Goal: Transaction & Acquisition: Purchase product/service

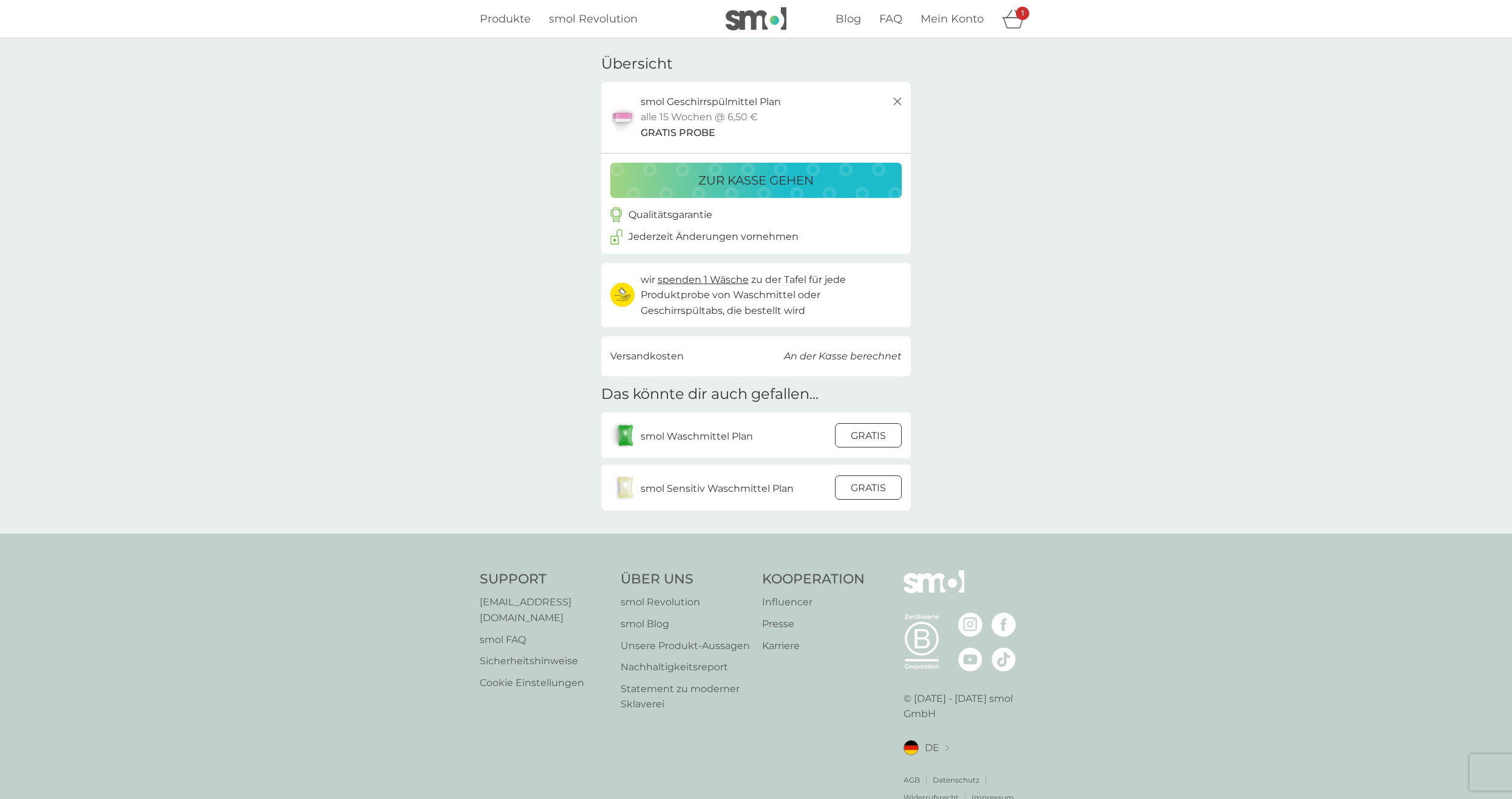
click at [880, 484] on div at bounding box center [868, 487] width 33 height 25
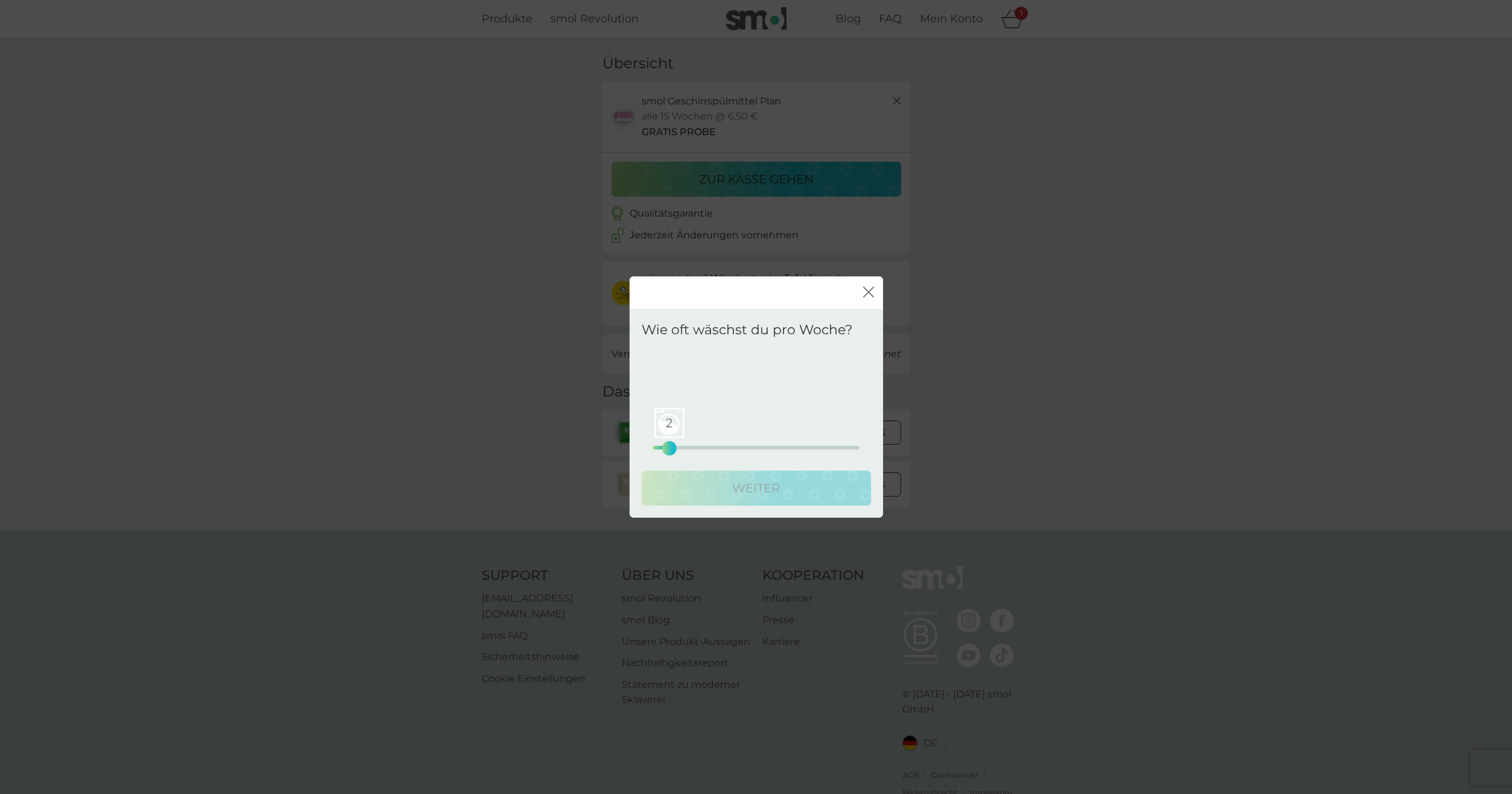
drag, startPoint x: 663, startPoint y: 449, endPoint x: 671, endPoint y: 446, distance: 8.5
click at [671, 446] on div "2" at bounding box center [670, 449] width 5 height 5
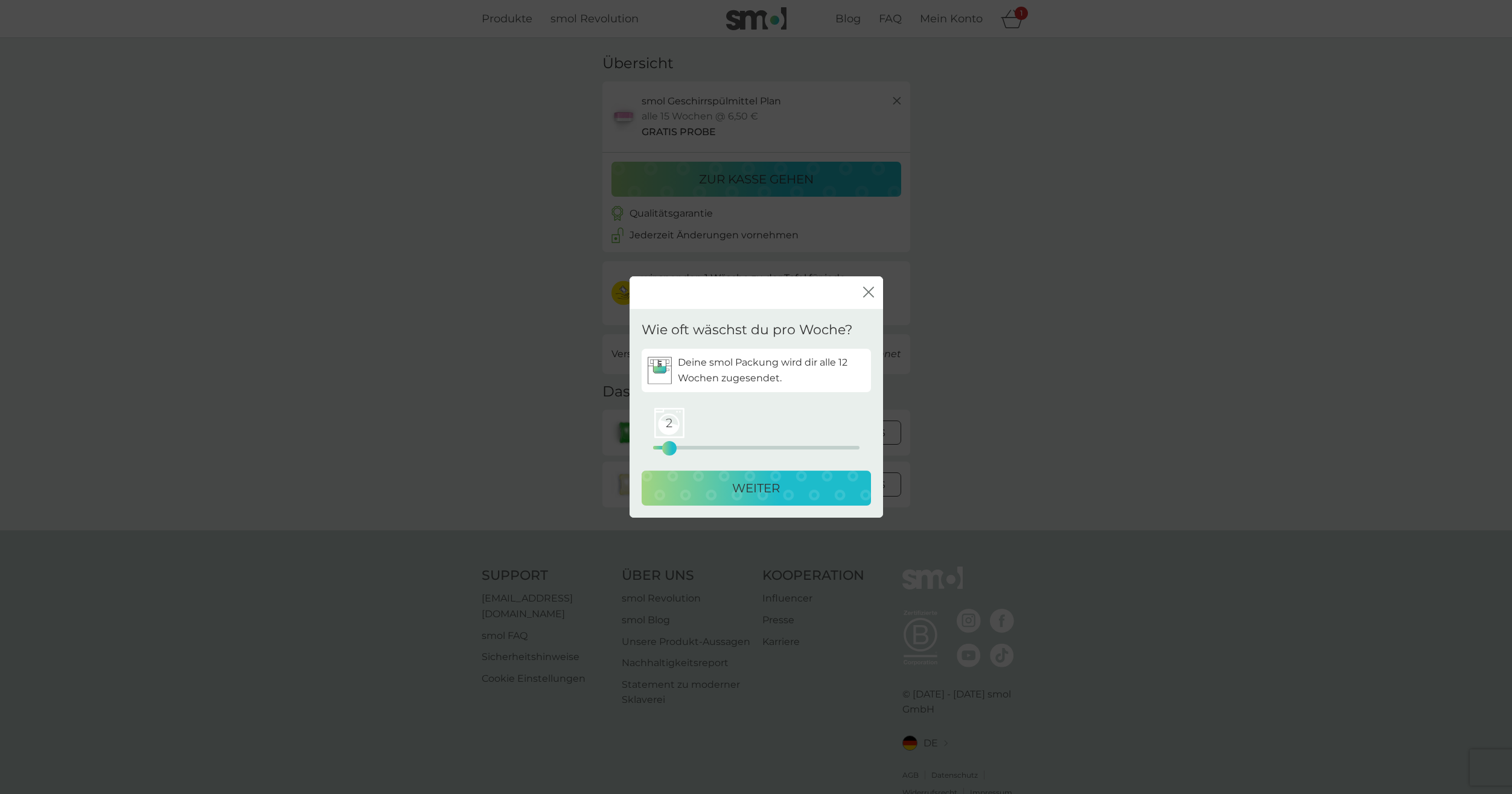
click at [713, 486] on div "WEITER" at bounding box center [756, 488] width 205 height 19
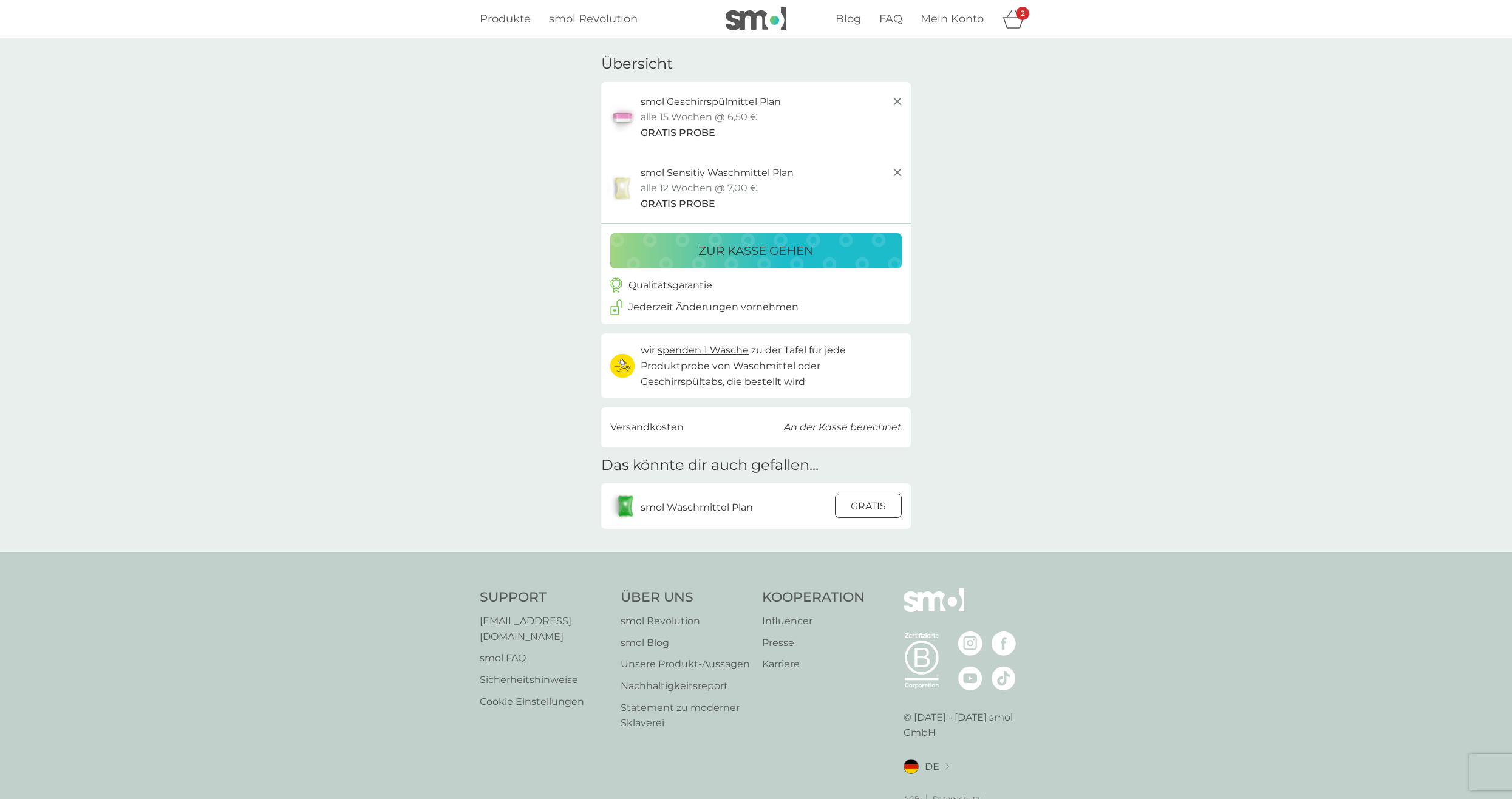
click at [875, 510] on div at bounding box center [868, 506] width 33 height 25
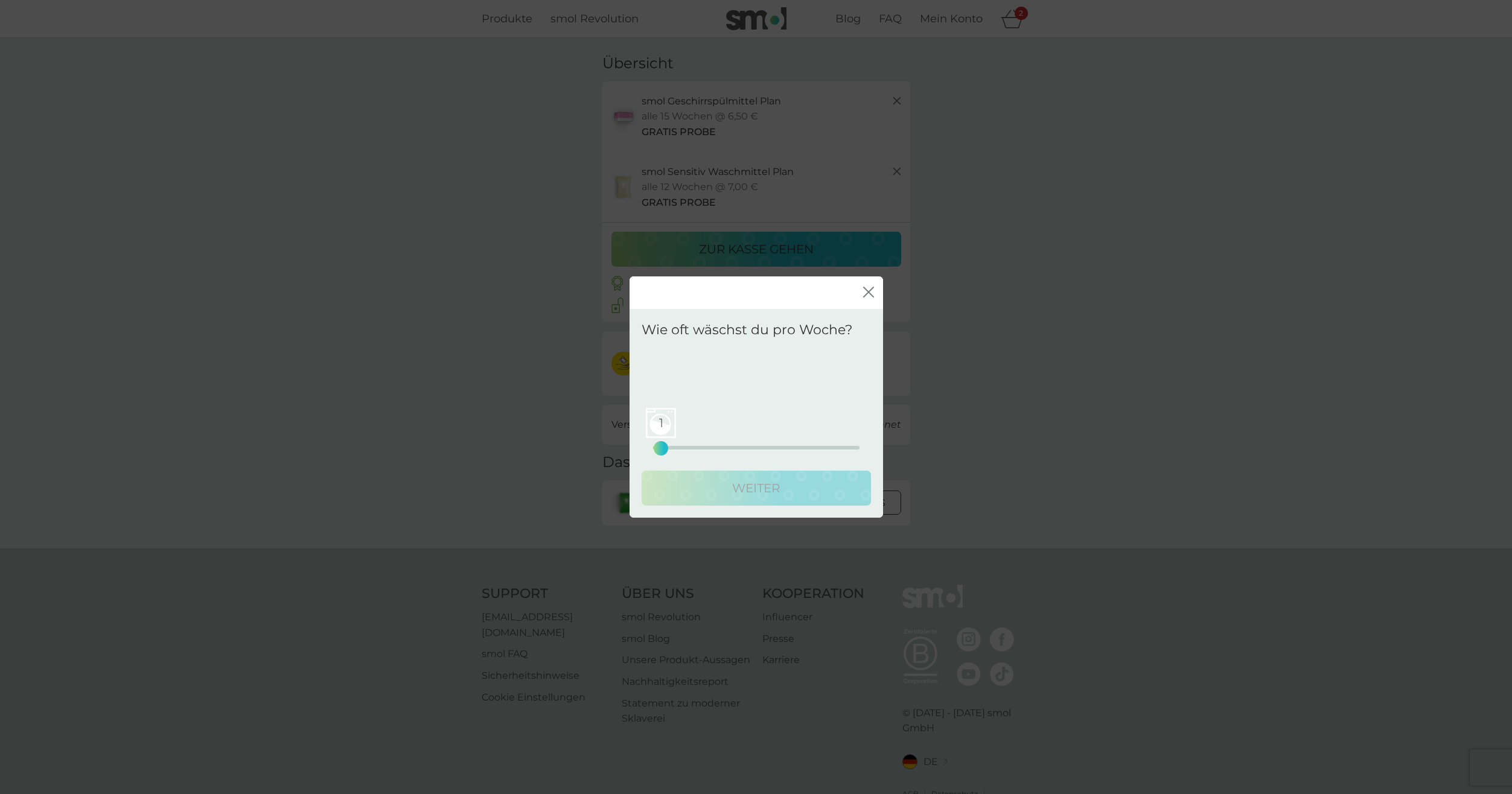
drag, startPoint x: 655, startPoint y: 448, endPoint x: 665, endPoint y: 446, distance: 10.2
click at [664, 446] on div "1" at bounding box center [661, 449] width 5 height 5
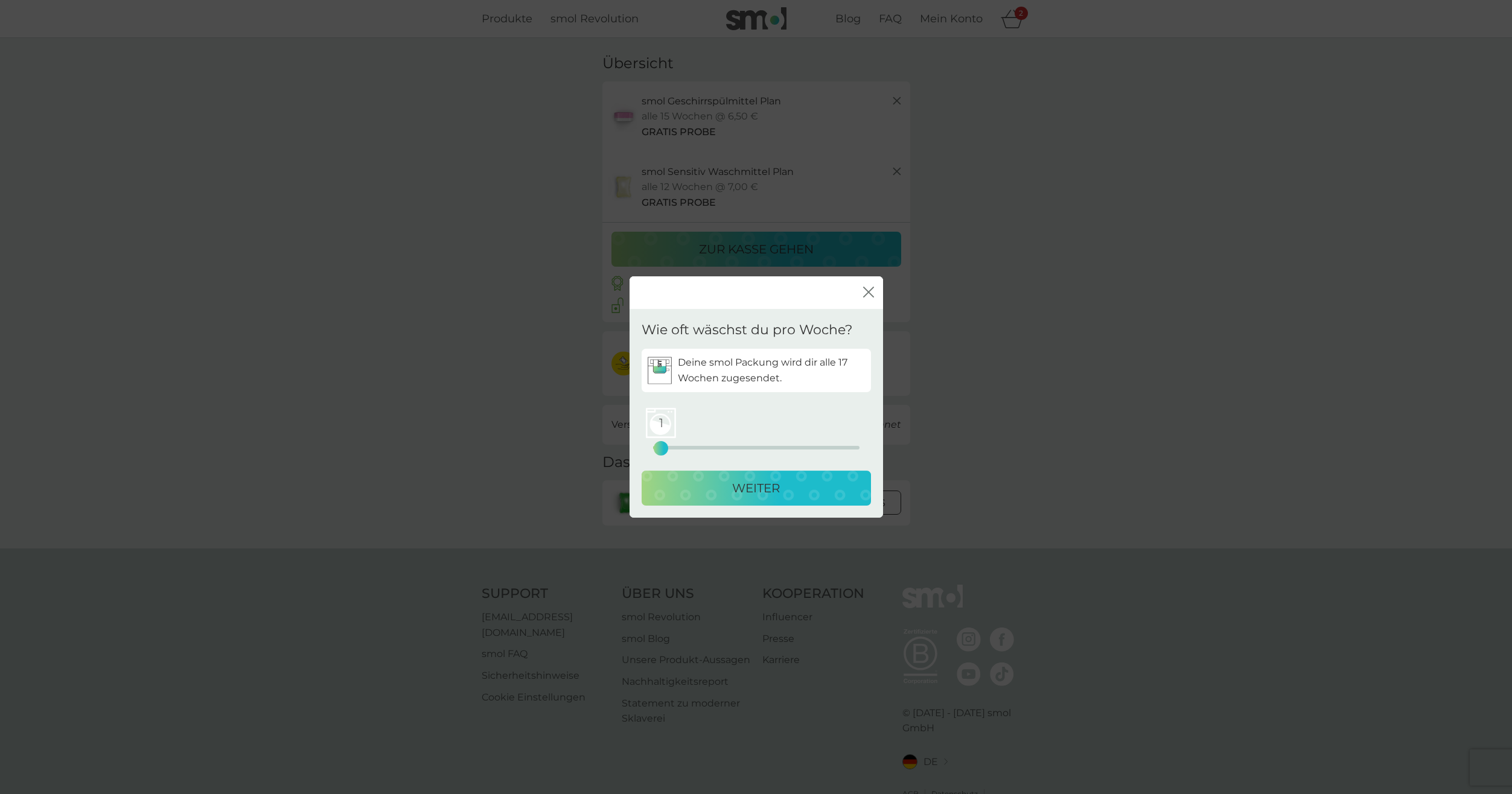
click at [713, 489] on div "WEITER" at bounding box center [756, 488] width 205 height 19
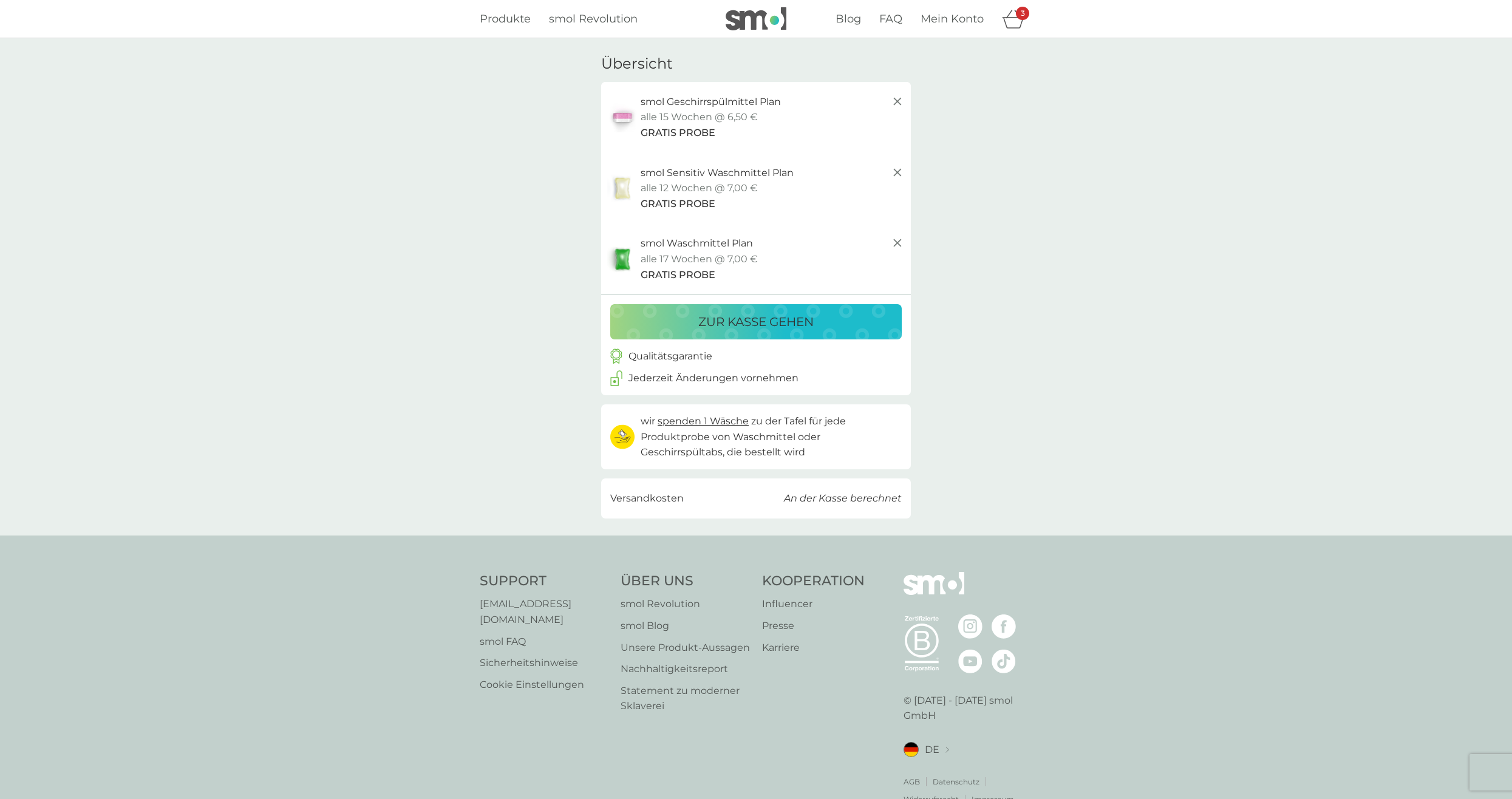
click at [739, 315] on p "zur Kasse gehen" at bounding box center [755, 322] width 115 height 19
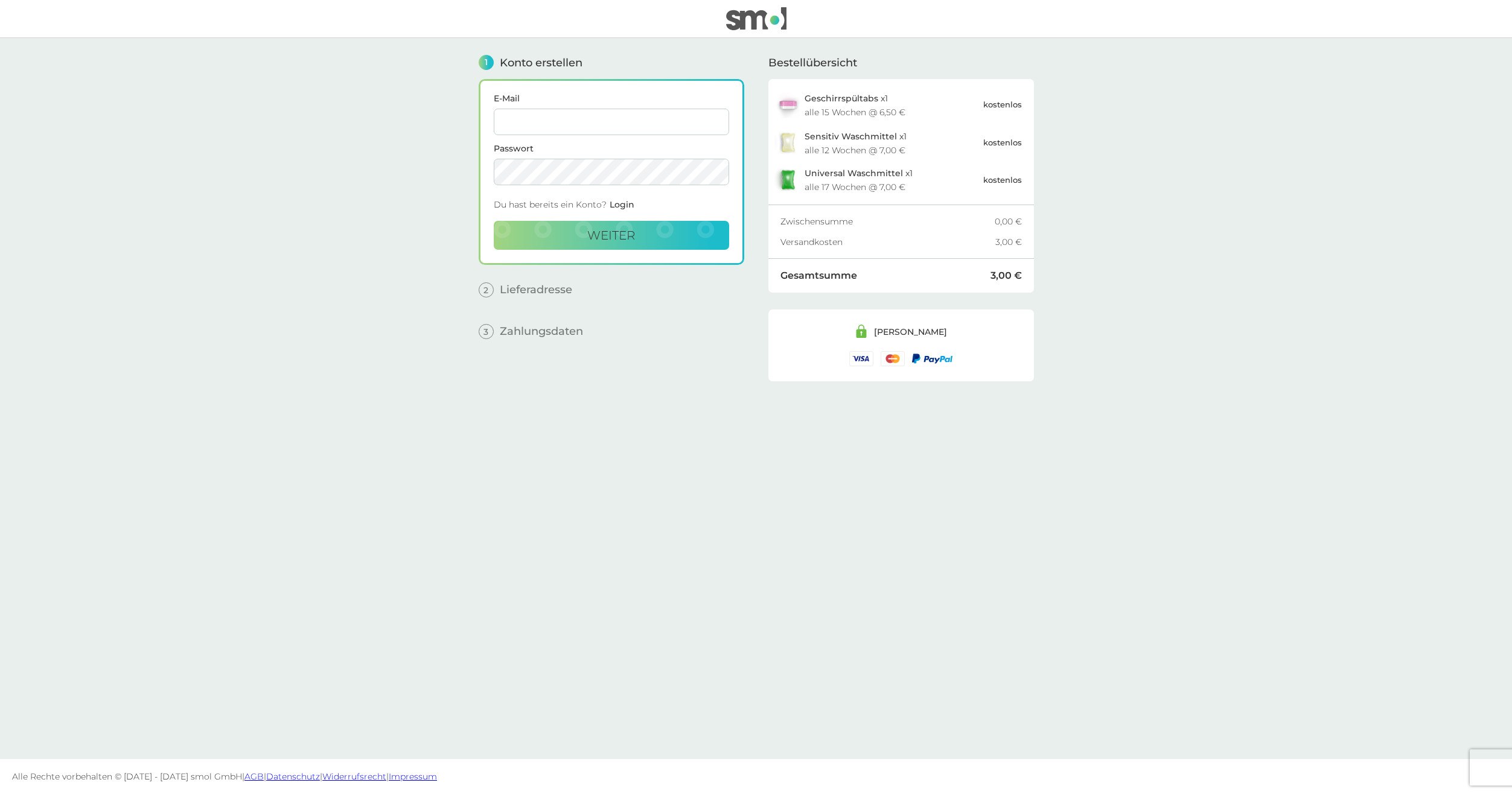
click at [610, 121] on input "E-Mail" at bounding box center [611, 121] width 236 height 27
click at [719, 555] on div "1 Konto erstellen E-Mail Passwort Du hast bereits ein Konto? Login weiter 2 Lie…" at bounding box center [611, 389] width 266 height 703
click at [638, 125] on input "E-Mail" at bounding box center [611, 121] width 236 height 27
type input "[PERSON_NAME][EMAIL_ADDRESS][PERSON_NAME][DOMAIN_NAME]"
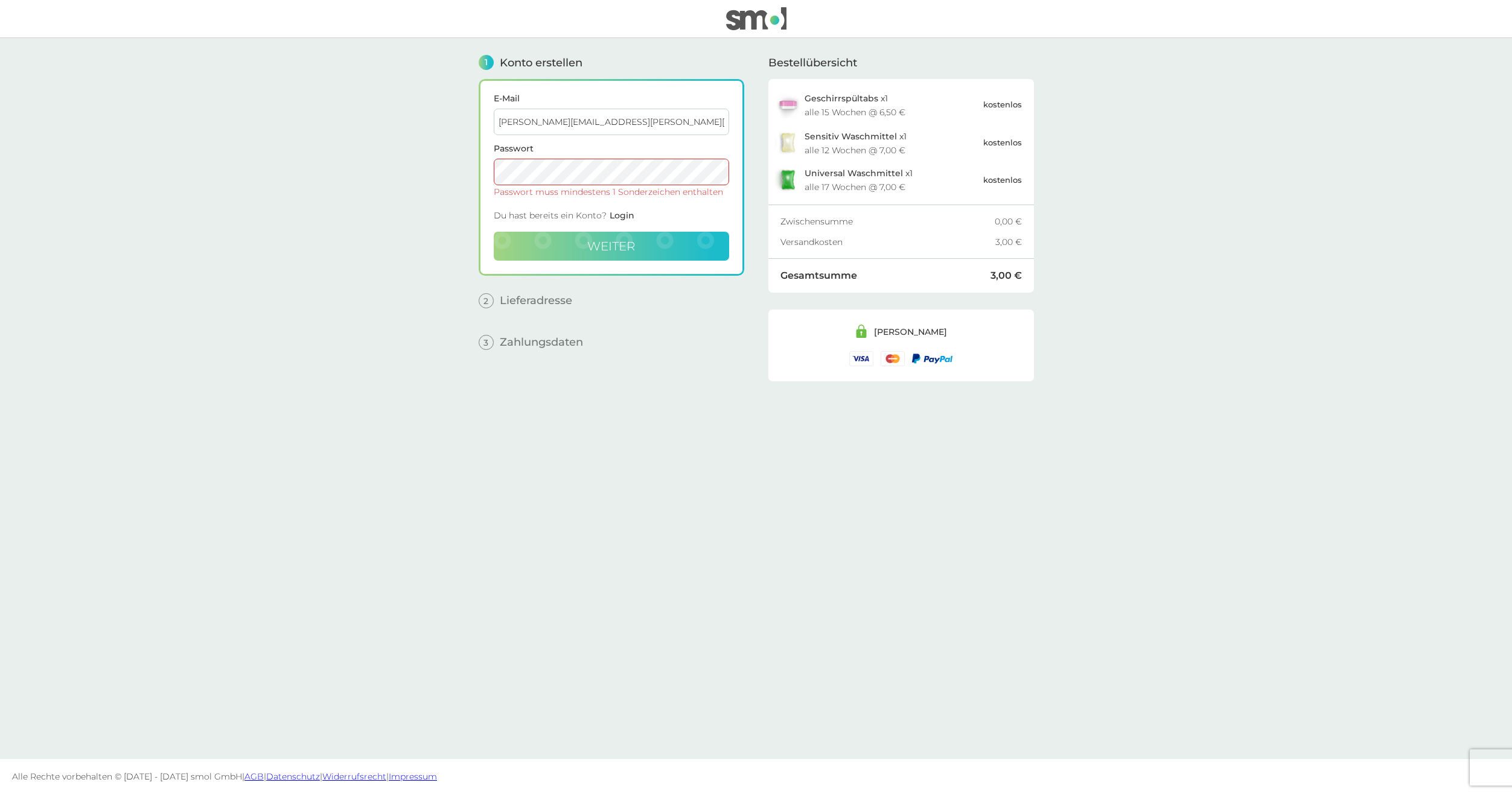
click at [676, 232] on button "weiter" at bounding box center [611, 247] width 236 height 29
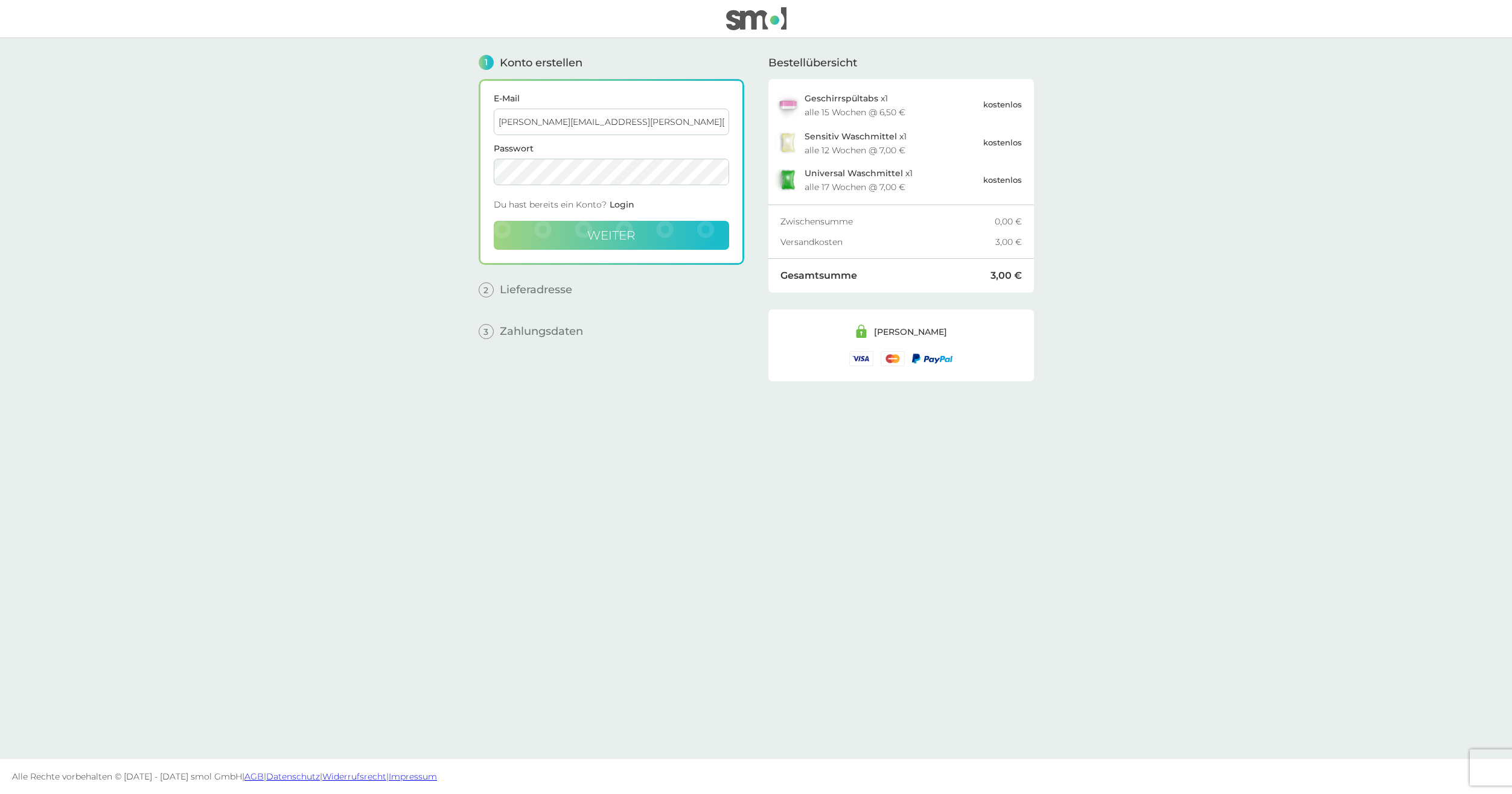
click at [638, 228] on button "weiter" at bounding box center [611, 235] width 236 height 29
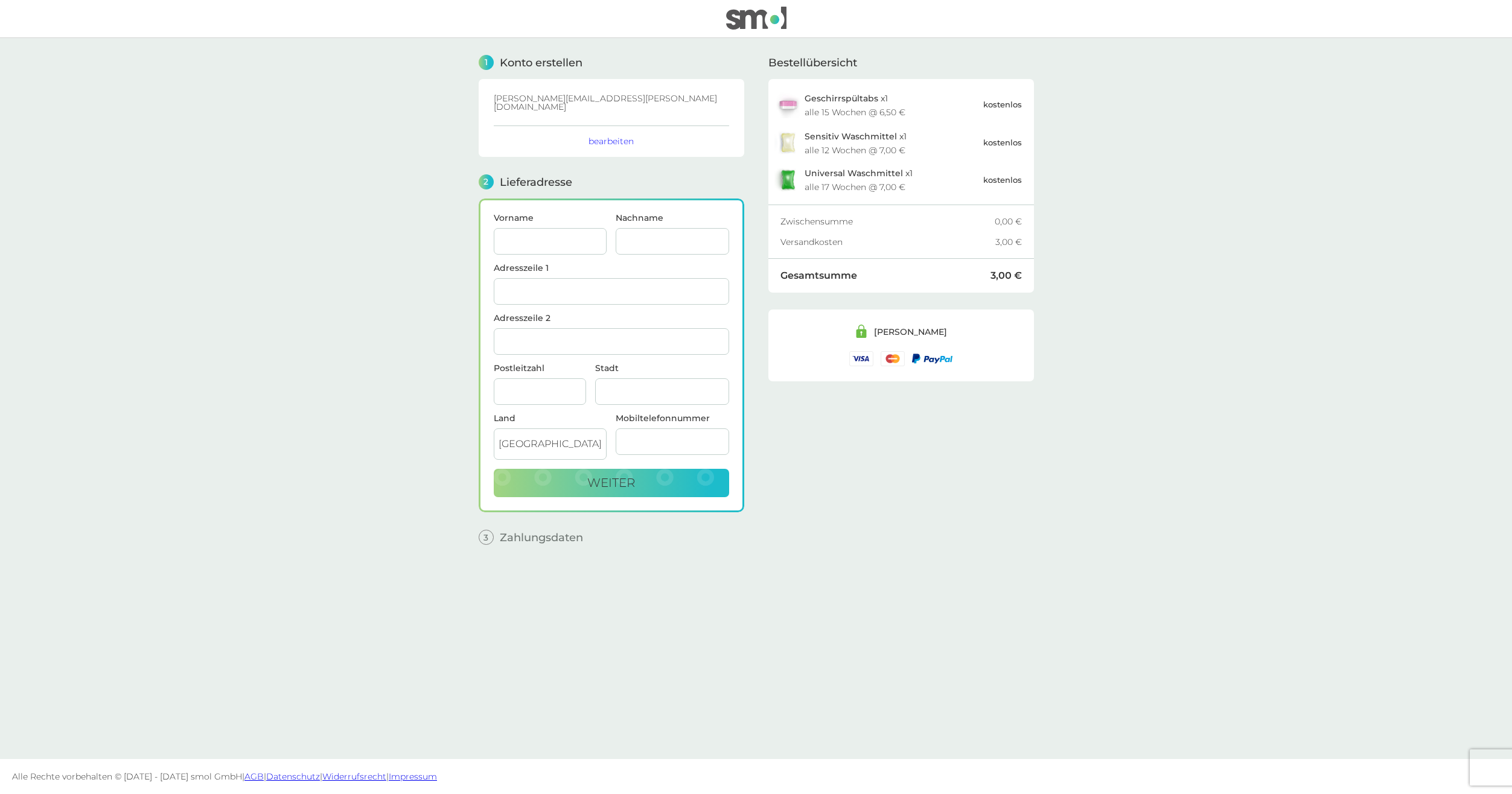
click at [583, 298] on div "Adresszeile 1" at bounding box center [611, 289] width 236 height 50
click at [567, 233] on input "Vorname" at bounding box center [550, 241] width 113 height 27
type input "Caro"
type input "[PERSON_NAME]"
type input "[STREET_ADDRESS]"
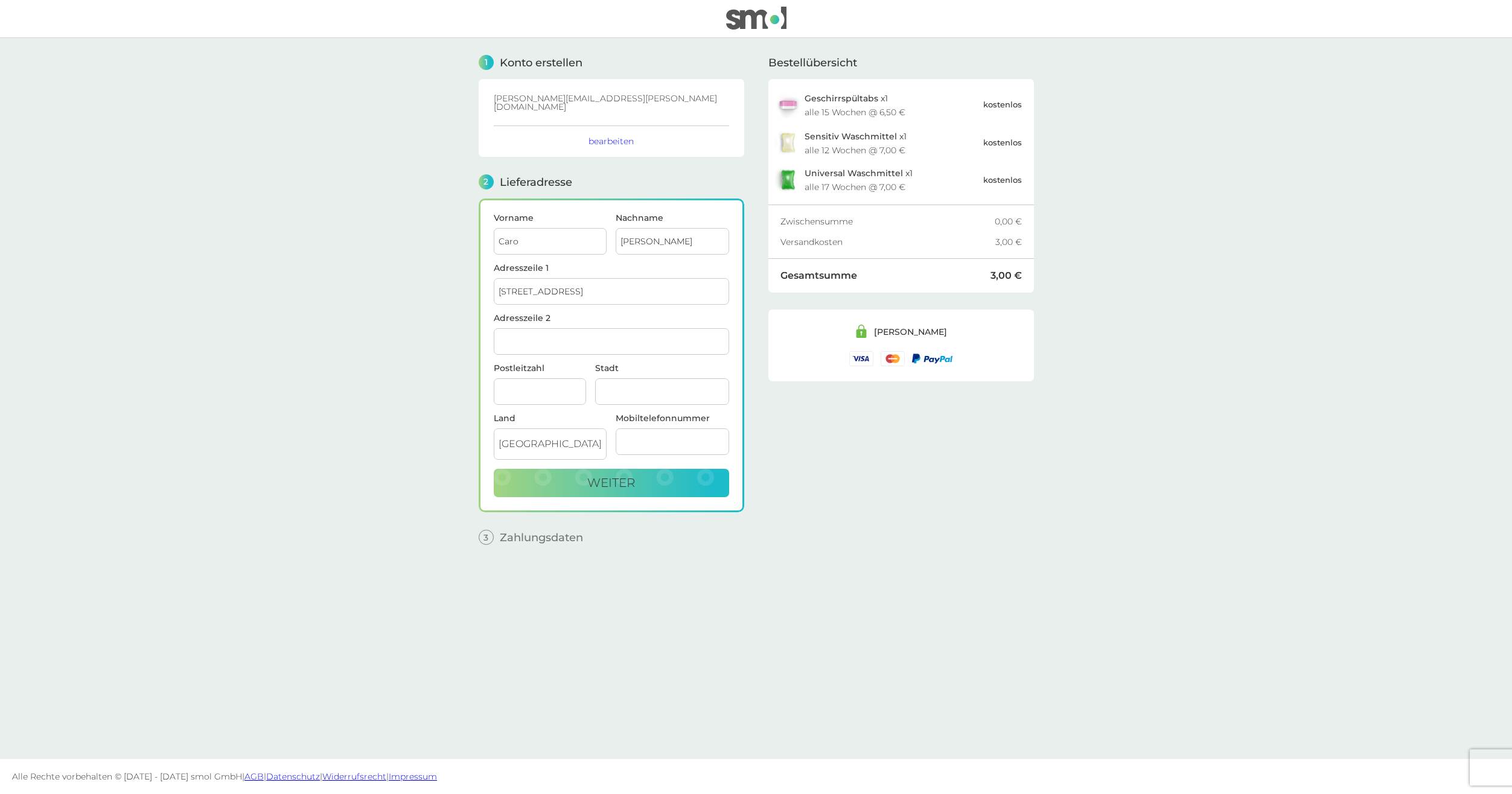
type input "Selm"
type input "59379"
type input "015146576474"
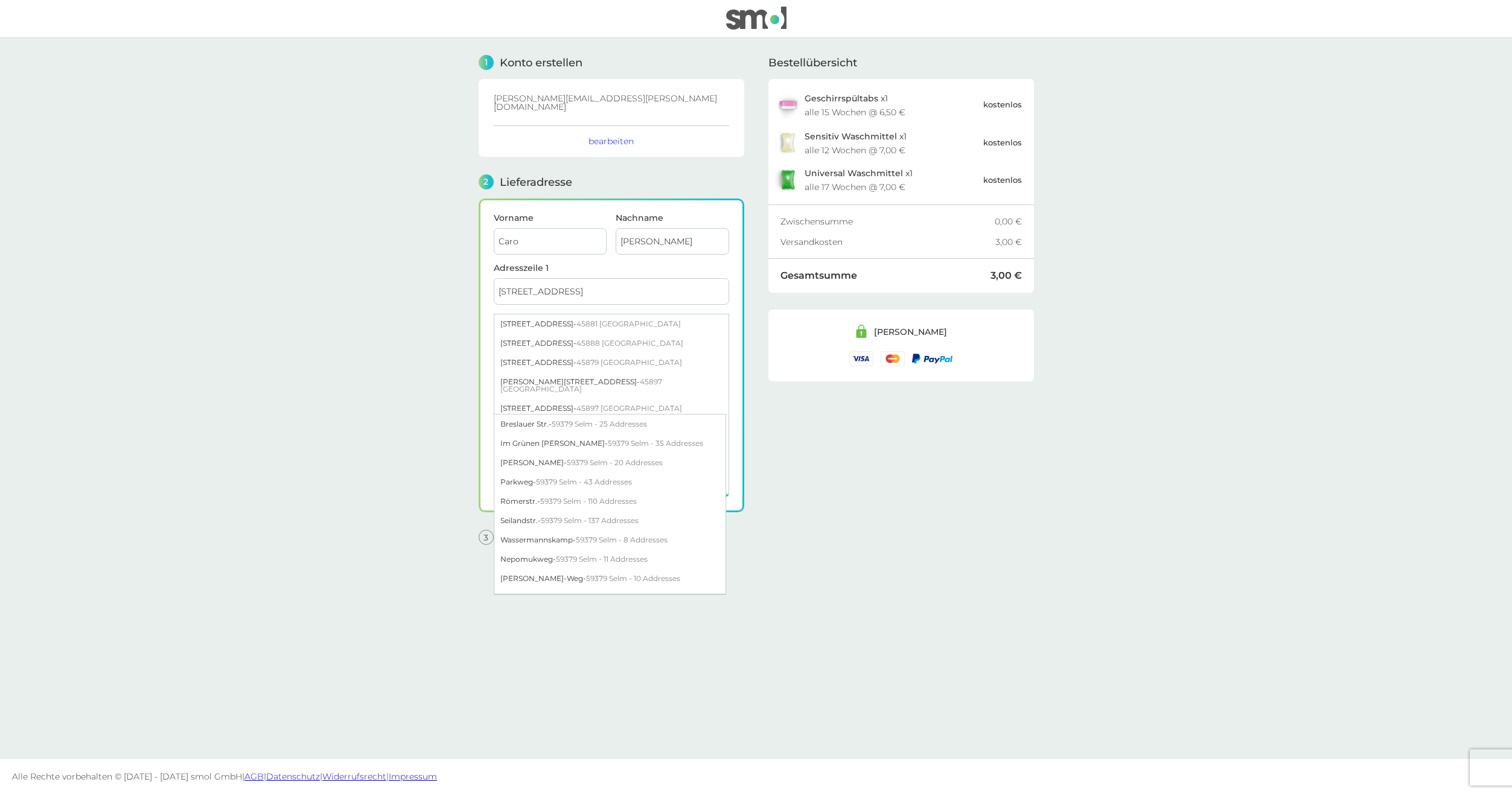
click at [859, 519] on div "Bestellübersicht Geschirrspültabs x 1 alle 15 Wochen @ 6,50 € kostenlos Sensiti…" at bounding box center [901, 389] width 266 height 703
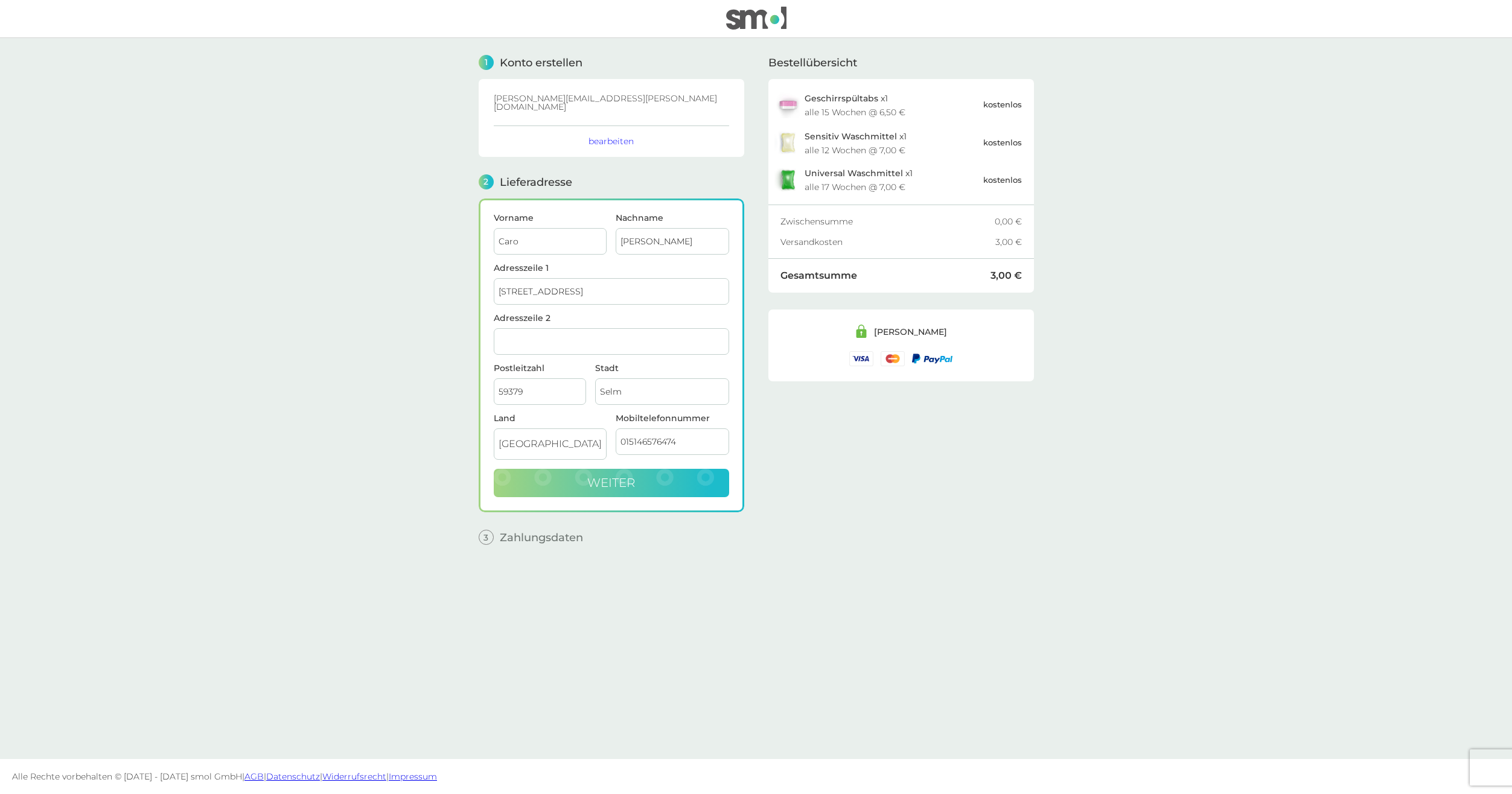
drag, startPoint x: 574, startPoint y: 472, endPoint x: 683, endPoint y: 462, distance: 109.5
click at [633, 534] on div "1 Konto erstellen [PERSON_NAME][EMAIL_ADDRESS][PERSON_NAME][DOMAIN_NAME] bearbe…" at bounding box center [611, 389] width 266 height 703
click at [566, 435] on div "Land Deutschland Mobiltelefonnummer 015146576474" at bounding box center [611, 442] width 244 height 55
click at [597, 482] on button "weiter" at bounding box center [611, 483] width 236 height 29
click at [665, 434] on input "Mobiltelefonnummer" at bounding box center [672, 441] width 113 height 27
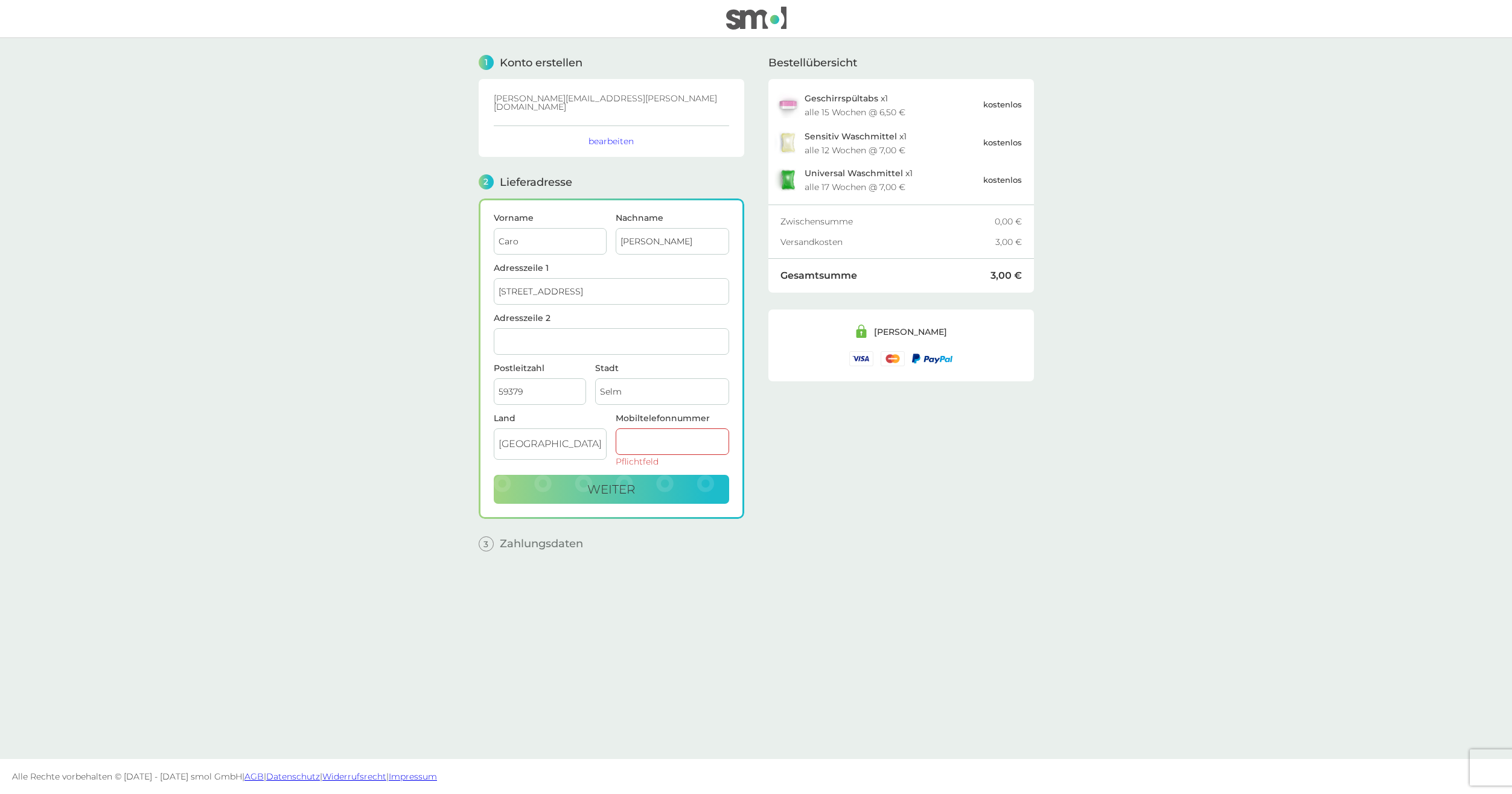
type input "015146576474"
click at [645, 468] on button "weiter" at bounding box center [611, 483] width 236 height 29
checkbox input "true"
